Goal: Information Seeking & Learning: Learn about a topic

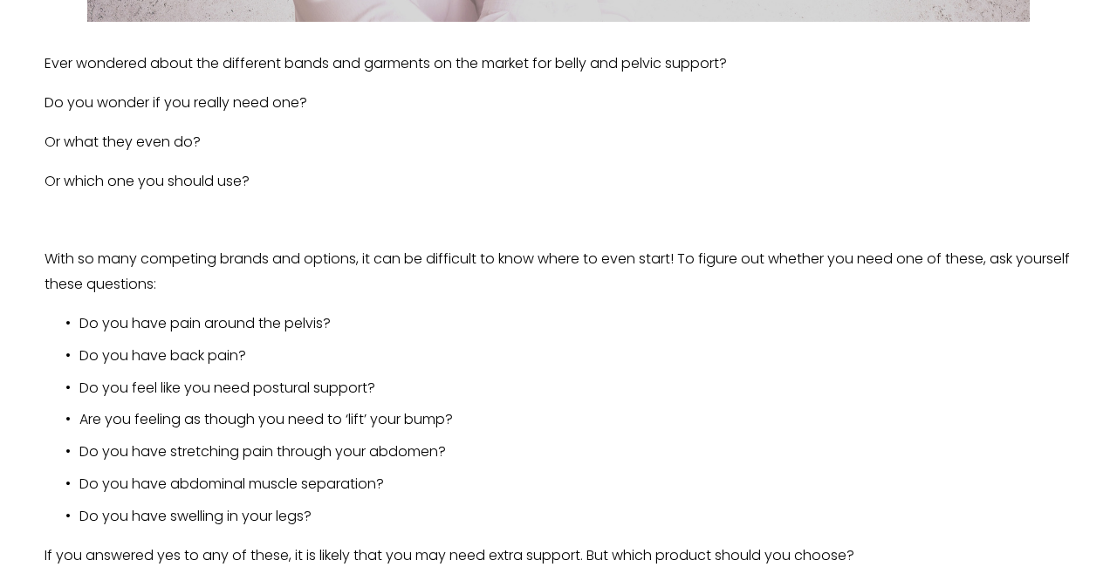
scroll to position [1138, 0]
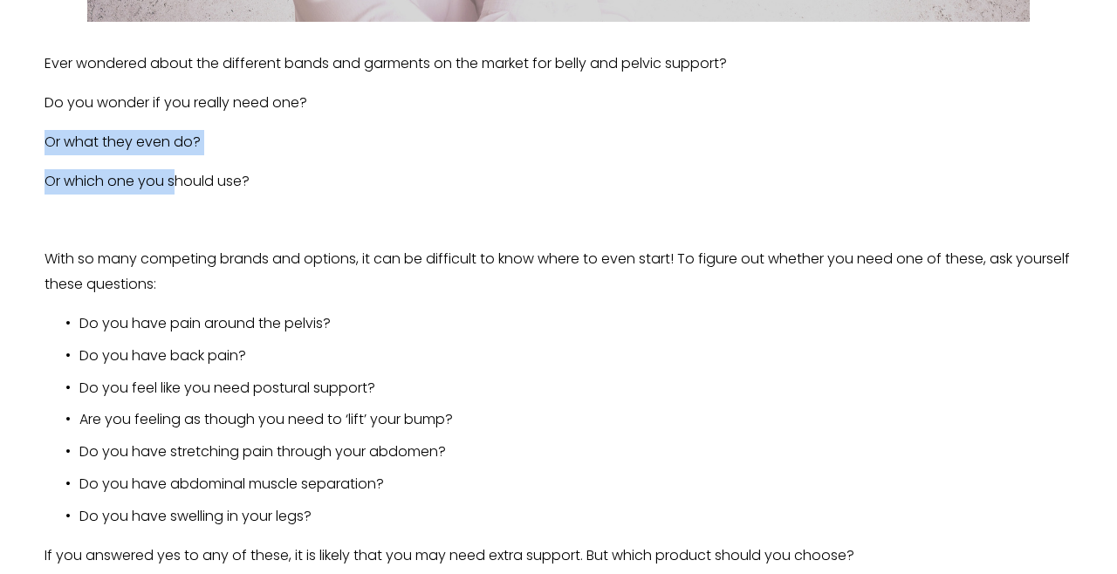
drag, startPoint x: 72, startPoint y: 114, endPoint x: 183, endPoint y: 179, distance: 129.1
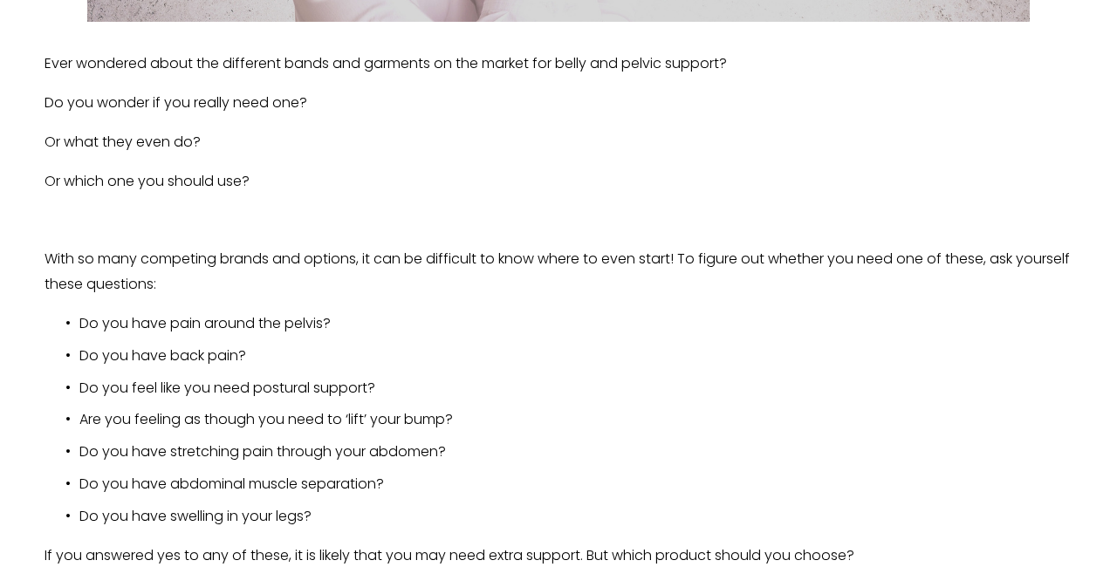
click at [108, 247] on p "With so many competing brands and options, it can be difficult to know where to…" at bounding box center [559, 272] width 1028 height 51
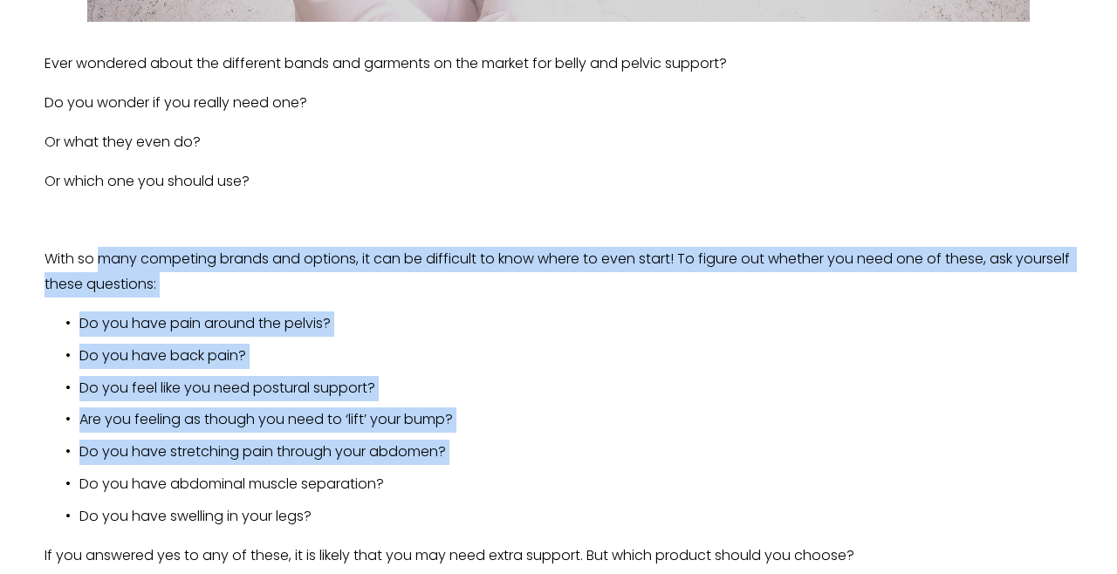
drag, startPoint x: 98, startPoint y: 249, endPoint x: 310, endPoint y: 463, distance: 301.3
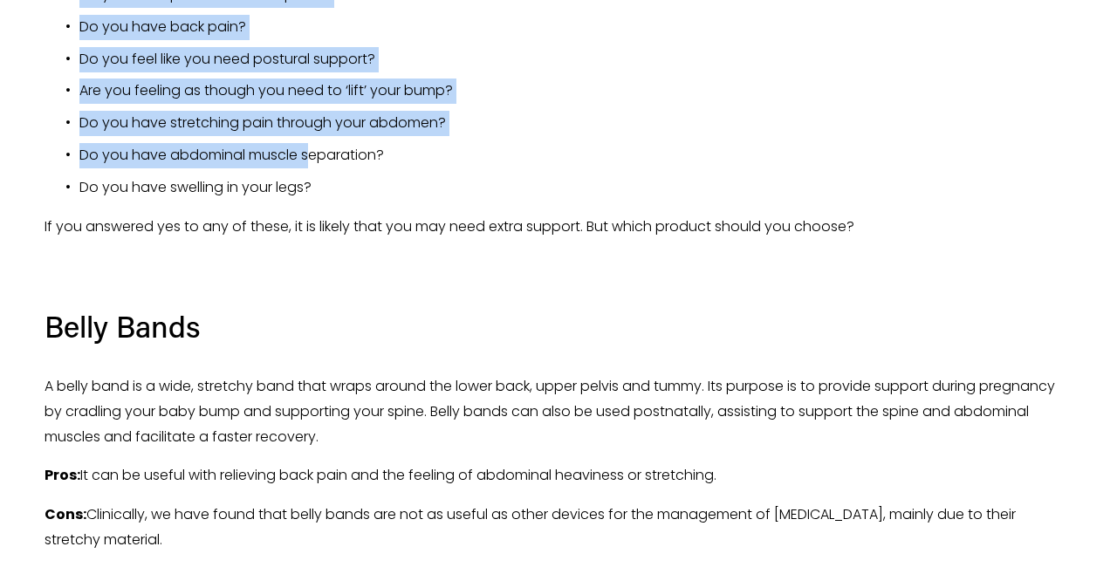
scroll to position [1471, 0]
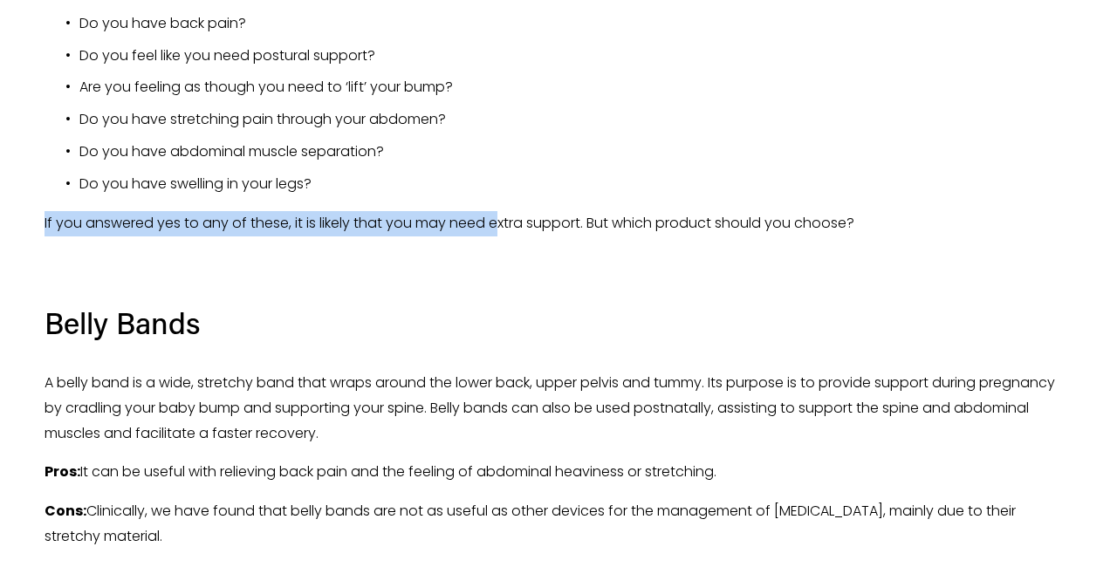
drag, startPoint x: 81, startPoint y: 199, endPoint x: 500, endPoint y: 214, distance: 419.3
click at [500, 214] on p "If you answered yes to any of these, it is likely that you may need extra suppo…" at bounding box center [559, 223] width 1028 height 25
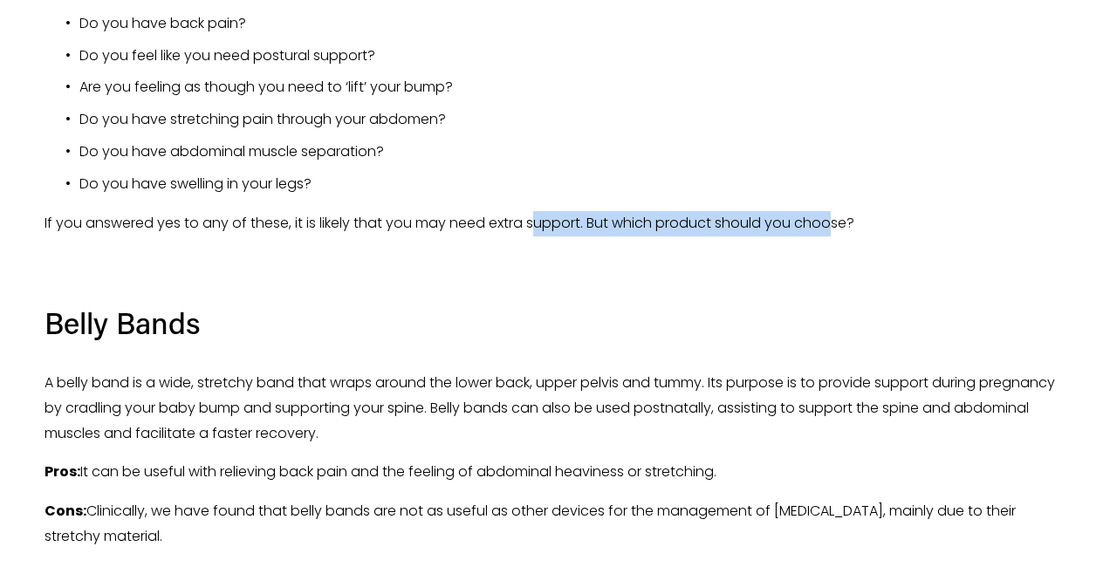
drag, startPoint x: 536, startPoint y: 216, endPoint x: 835, endPoint y: 211, distance: 299.5
click at [835, 211] on p "If you answered yes to any of these, it is likely that you may need extra suppo…" at bounding box center [559, 223] width 1028 height 25
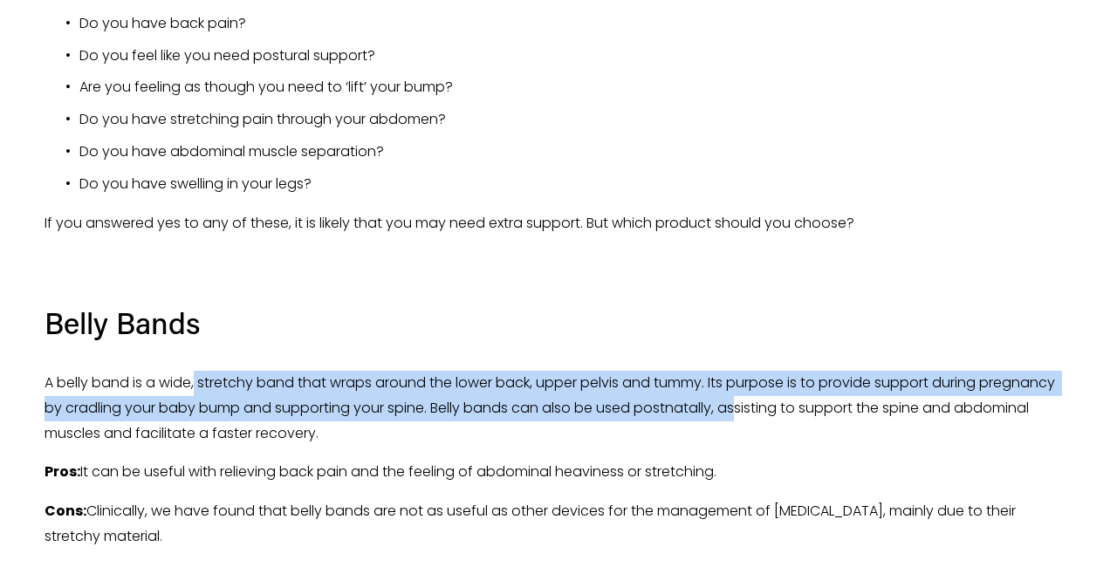
drag, startPoint x: 210, startPoint y: 375, endPoint x: 739, endPoint y: 382, distance: 530.0
click at [739, 382] on p "A belly band is a wide, stretchy band that wraps around the lower back, upper p…" at bounding box center [559, 408] width 1028 height 75
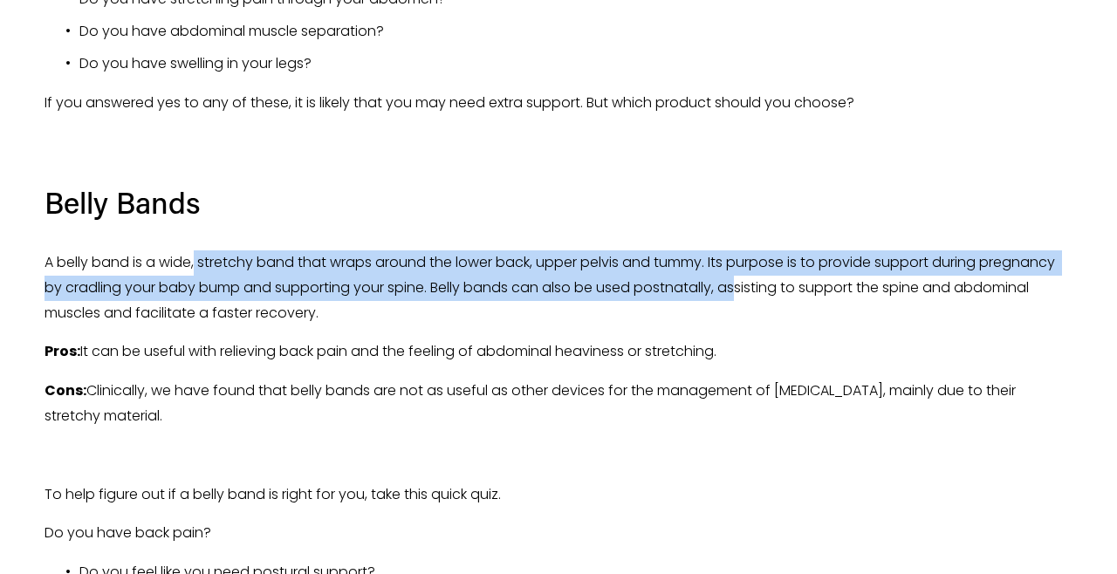
scroll to position [1649, 0]
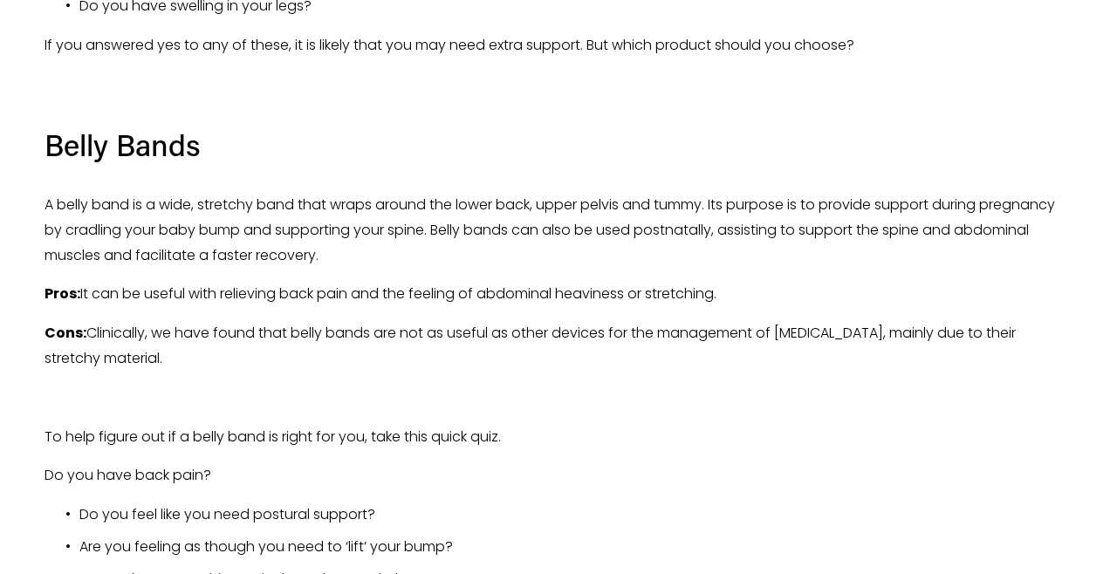
click at [732, 193] on p "A belly band is a wide, stretchy band that wraps around the lower back, upper p…" at bounding box center [559, 230] width 1028 height 75
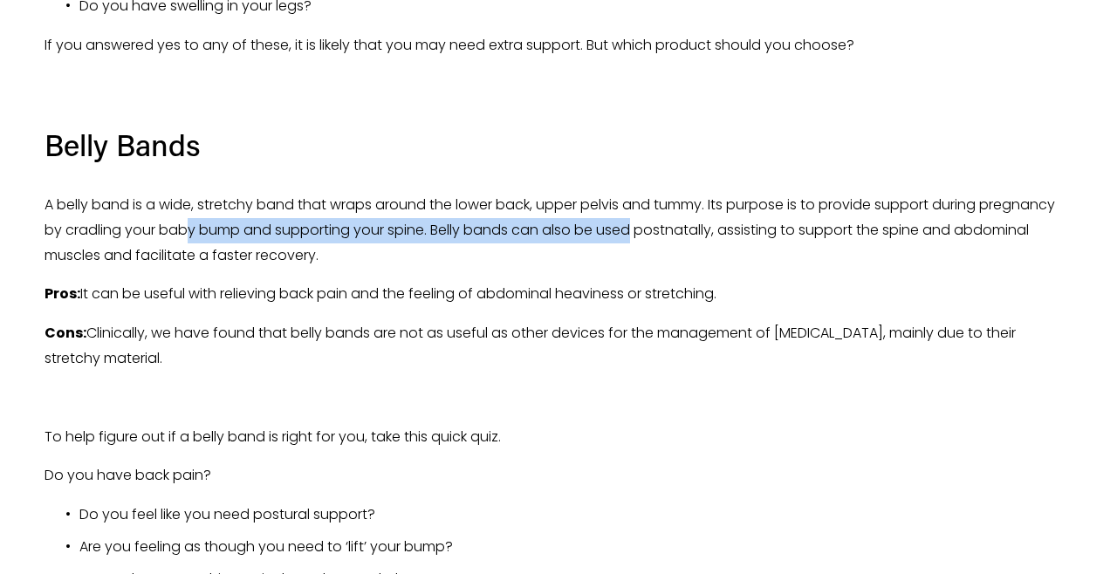
drag, startPoint x: 186, startPoint y: 207, endPoint x: 612, endPoint y: 217, distance: 426.2
click at [625, 217] on p "A belly band is a wide, stretchy band that wraps around the lower back, upper p…" at bounding box center [559, 230] width 1028 height 75
drag, startPoint x: 112, startPoint y: 244, endPoint x: 345, endPoint y: 244, distance: 233.1
click at [345, 244] on p "A belly band is a wide, stretchy band that wraps around the lower back, upper p…" at bounding box center [559, 230] width 1028 height 75
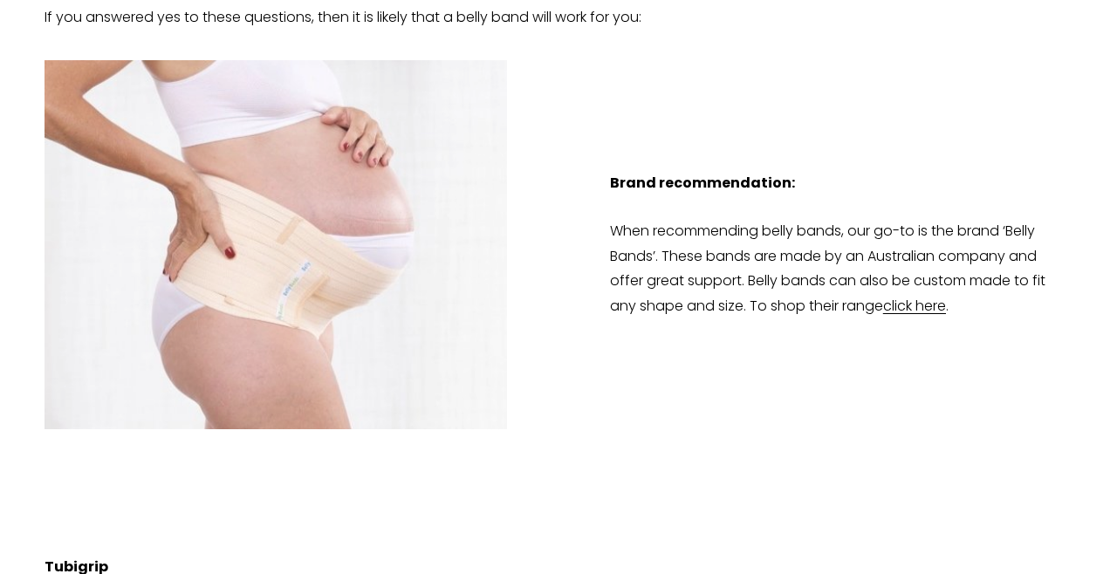
scroll to position [2280, 0]
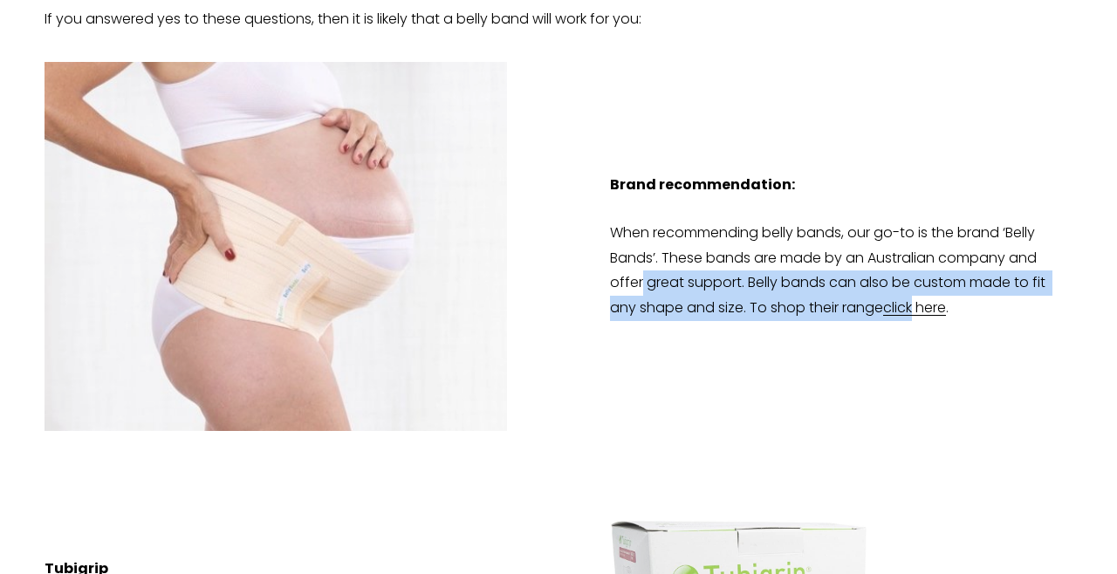
drag, startPoint x: 643, startPoint y: 258, endPoint x: 919, endPoint y: 280, distance: 276.8
click at [919, 280] on p "When recommending belly bands, our go-to is the brand ‘Belly Bands’. These band…" at bounding box center [841, 271] width 463 height 100
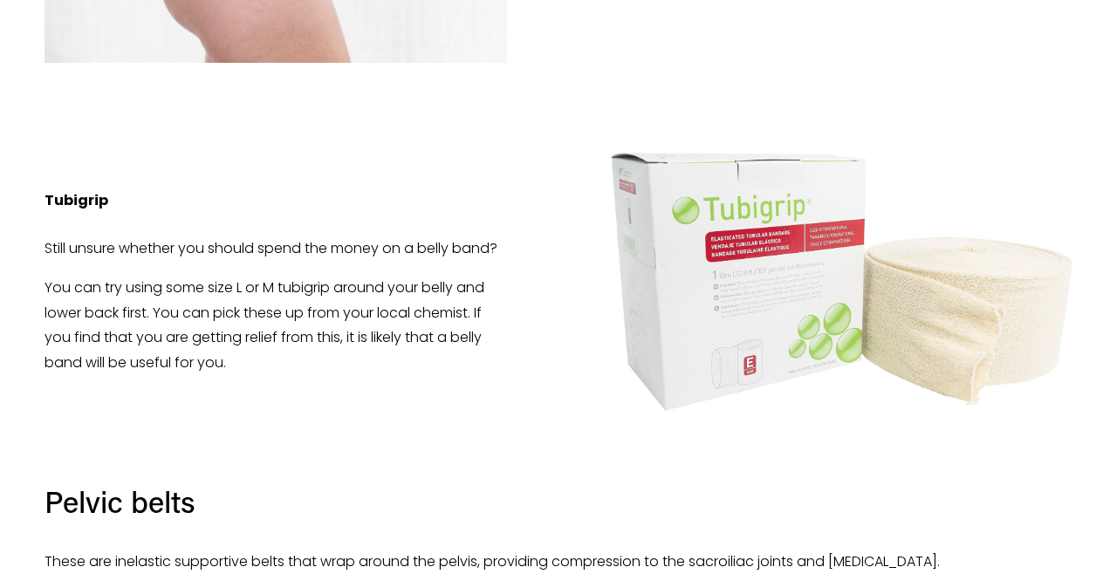
scroll to position [2652, 0]
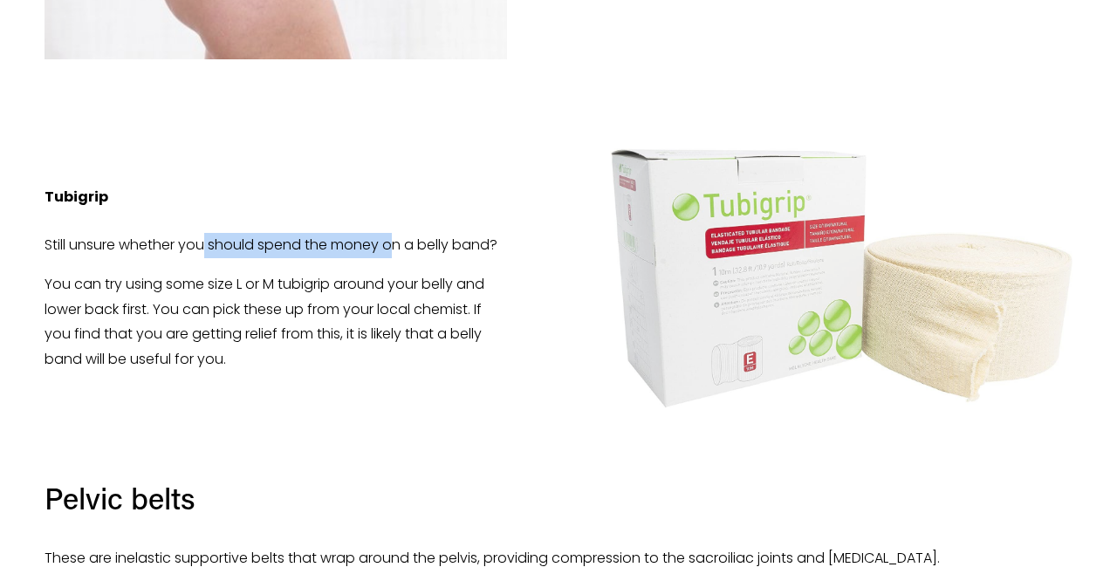
drag, startPoint x: 209, startPoint y: 221, endPoint x: 396, endPoint y: 232, distance: 188.0
click at [396, 233] on p "Still unsure whether you should spend the money on a belly band?" at bounding box center [276, 245] width 463 height 25
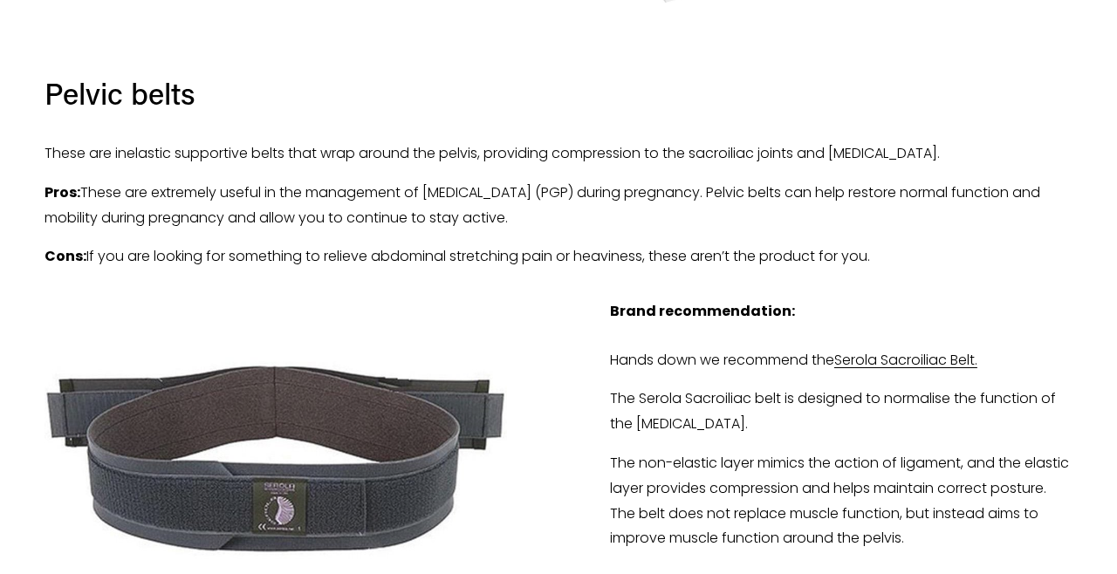
scroll to position [3058, 0]
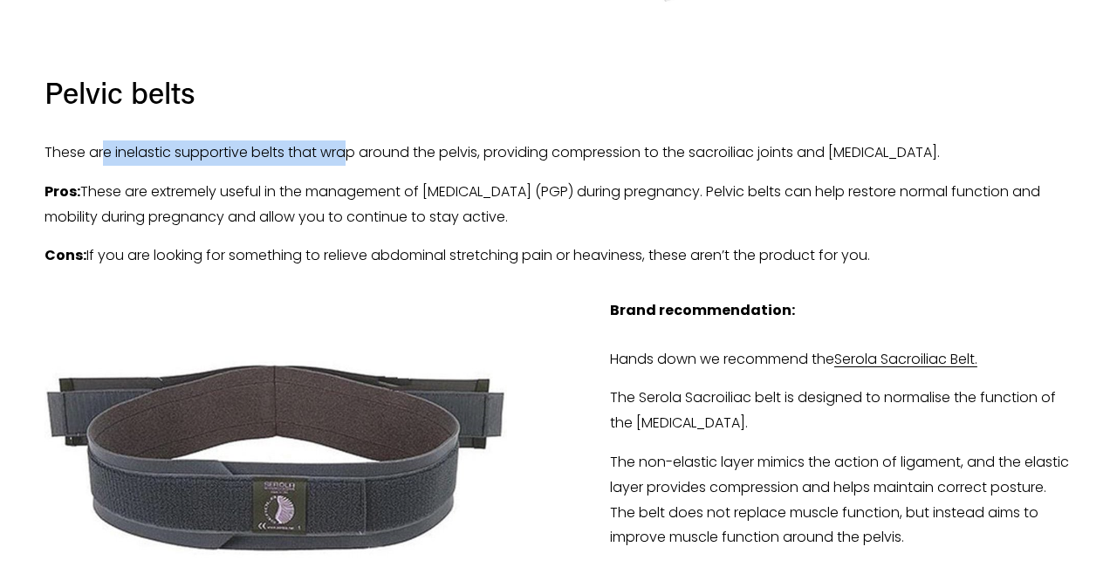
drag, startPoint x: 105, startPoint y: 127, endPoint x: 354, endPoint y: 127, distance: 249.7
click at [354, 141] on p "These are inelastic supportive belts that wrap around the pelvis, providing com…" at bounding box center [559, 153] width 1028 height 25
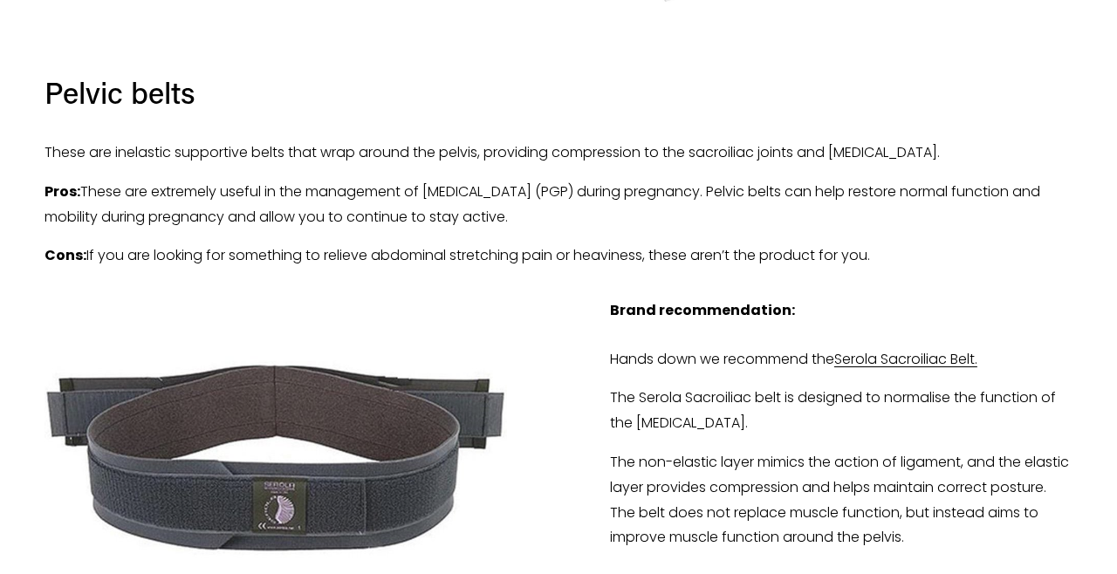
click at [538, 141] on p "These are inelastic supportive belts that wrap around the pelvis, providing com…" at bounding box center [559, 153] width 1028 height 25
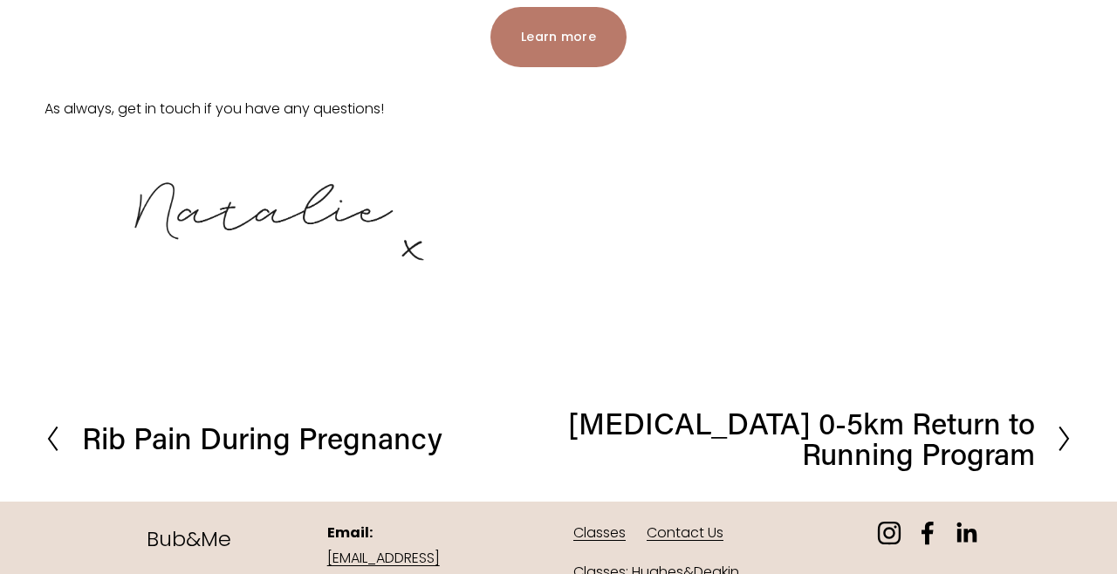
scroll to position [5024, 0]
